Goal: Find specific page/section: Find specific page/section

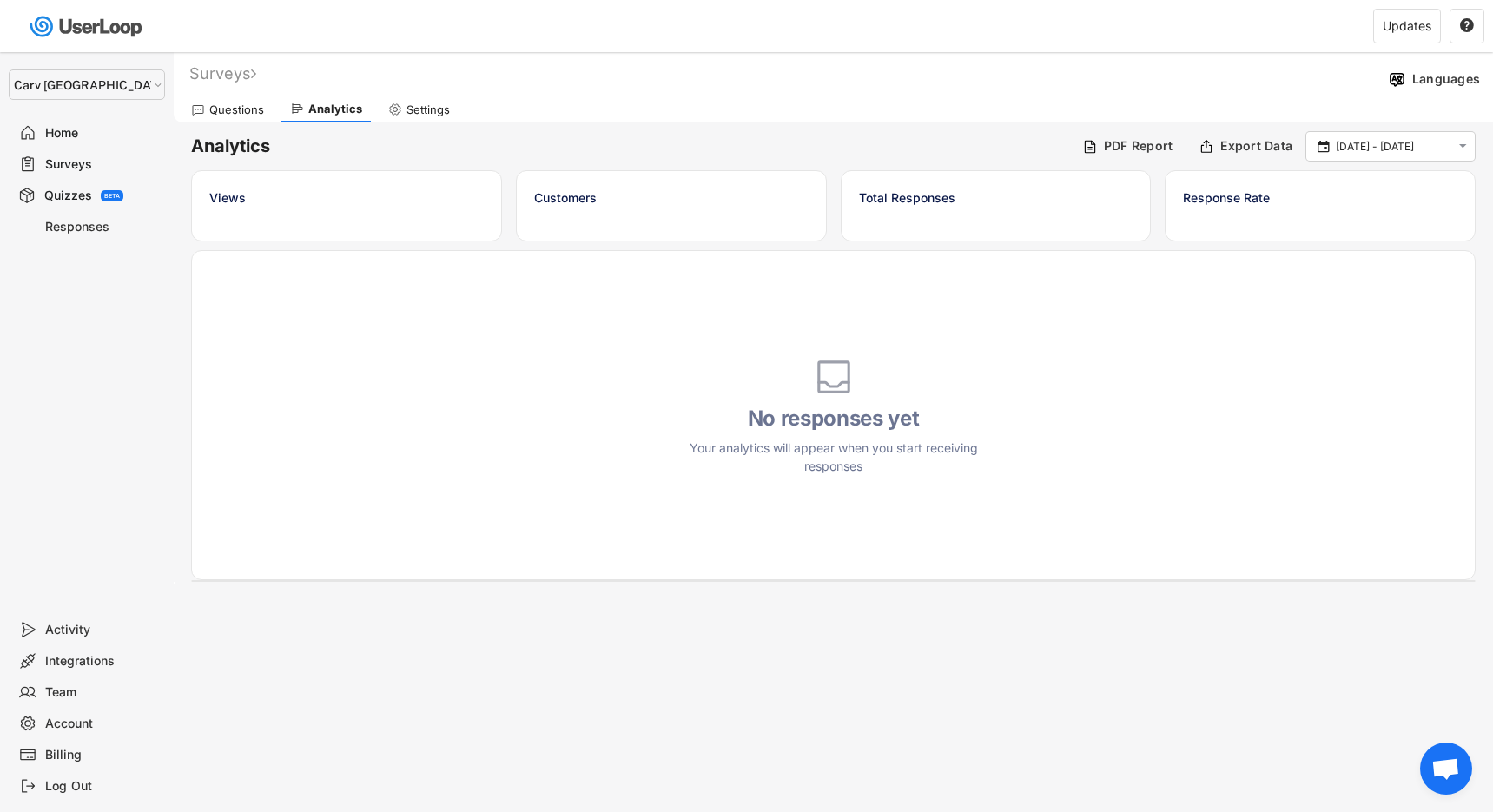
select select ""1348695171700984260__LOOKUP__1664546256262x474730326317858800""
click at [78, 222] on div "Responses" at bounding box center [102, 227] width 115 height 17
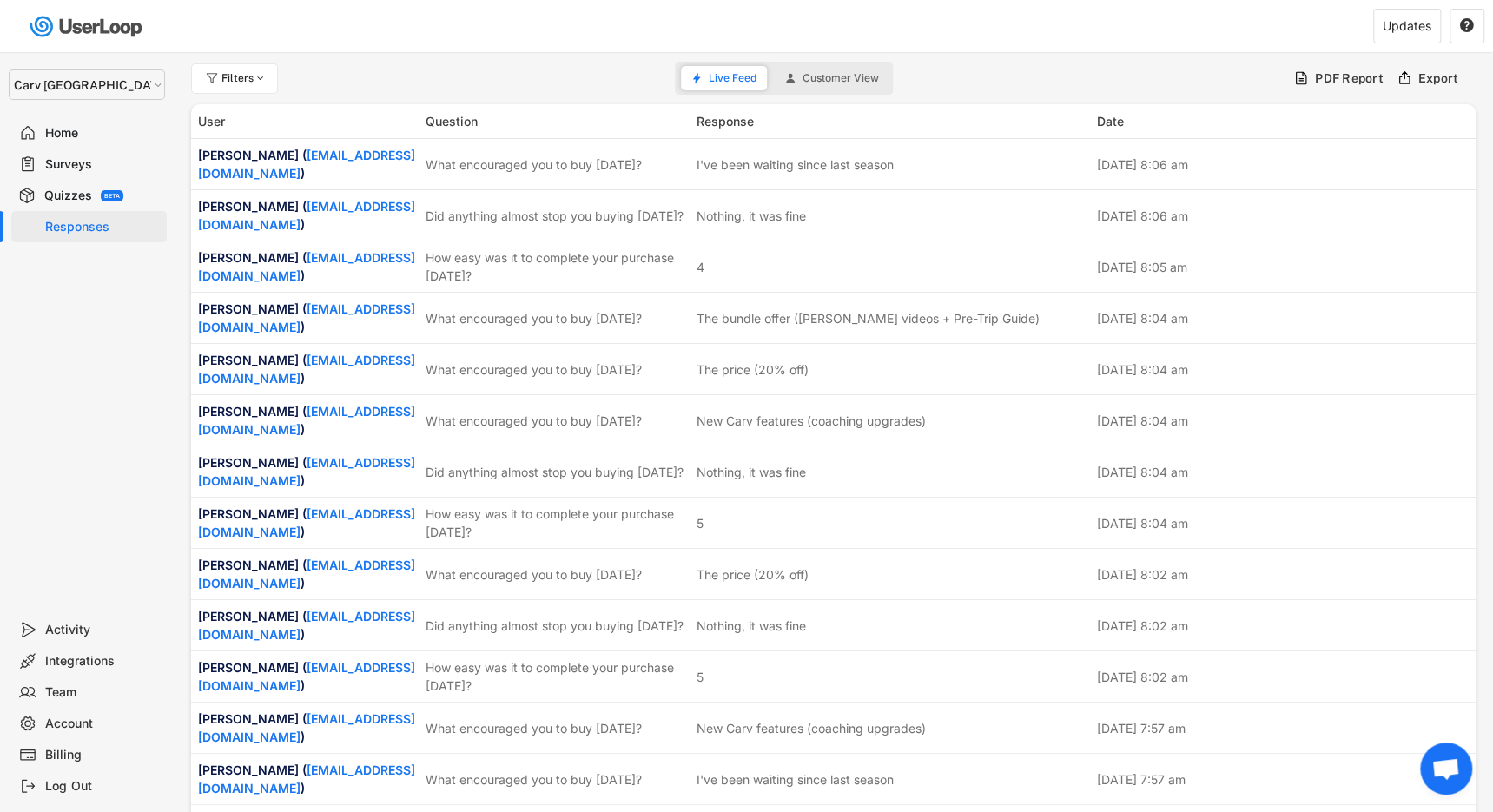
click at [60, 127] on div "Home" at bounding box center [102, 133] width 115 height 17
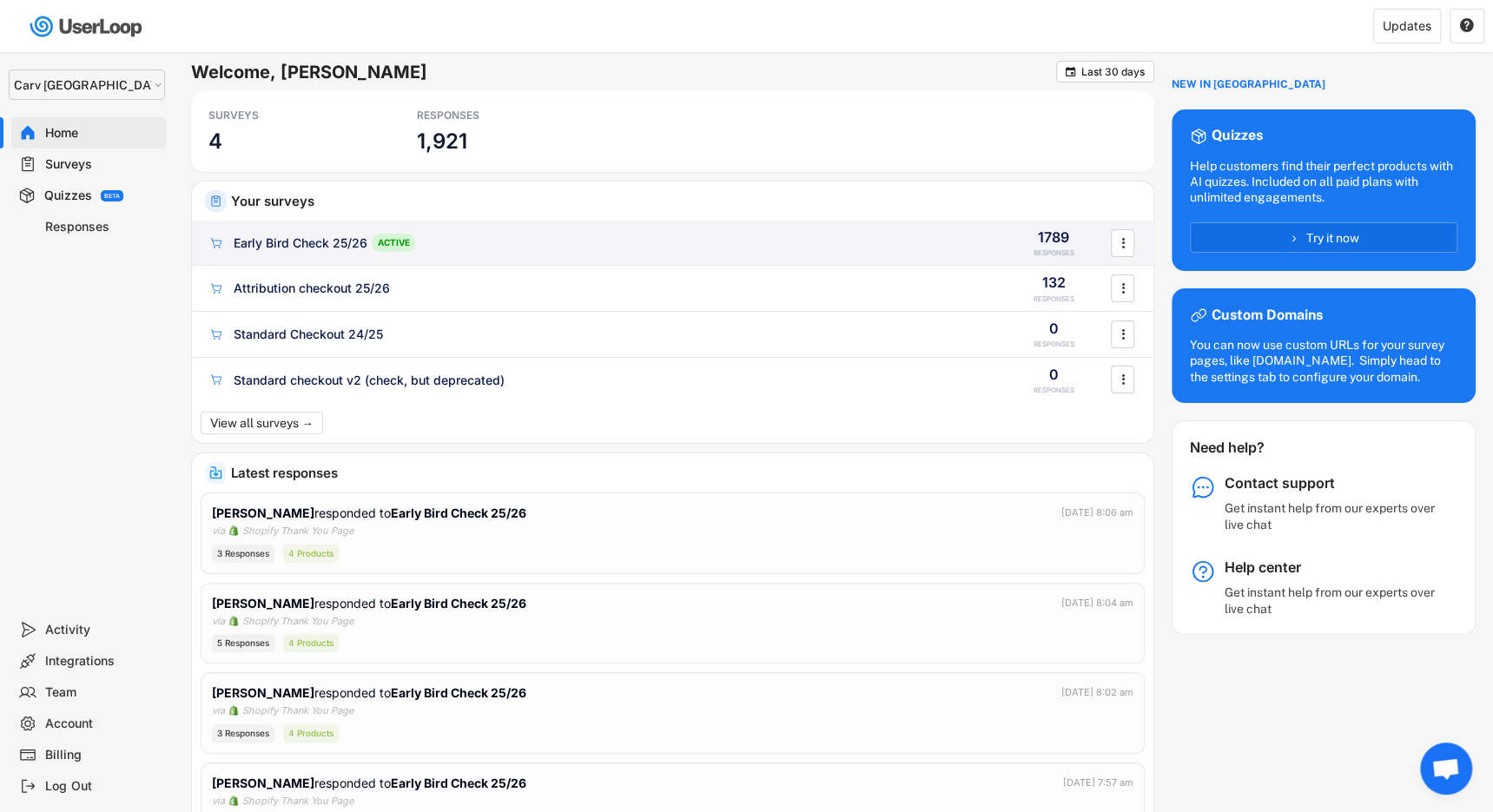
click at [317, 243] on div "Early Bird Check 25/26" at bounding box center [300, 243] width 134 height 18
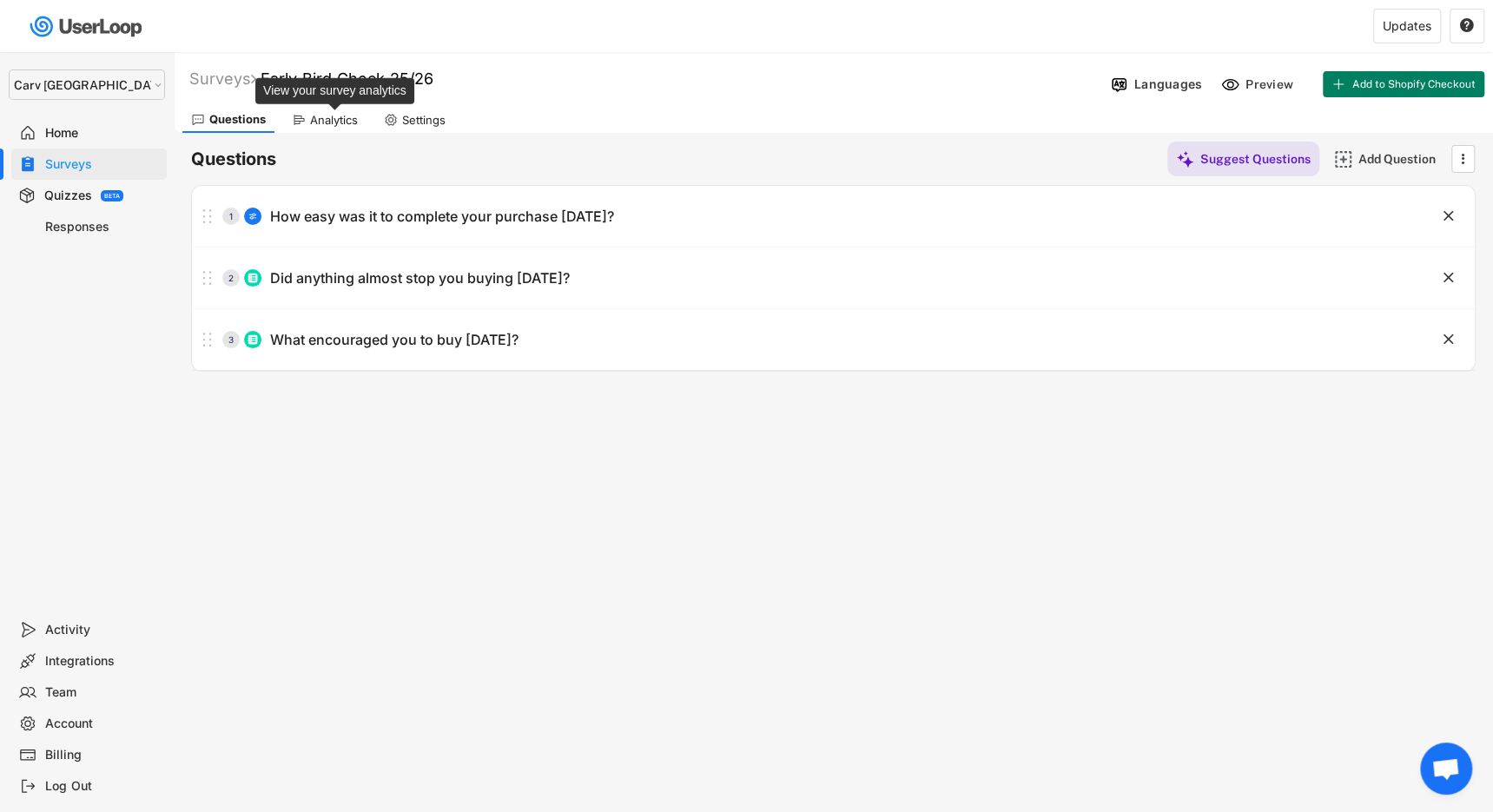
click at [340, 127] on div "Analytics" at bounding box center [333, 120] width 48 height 15
